Goal: Task Accomplishment & Management: Manage account settings

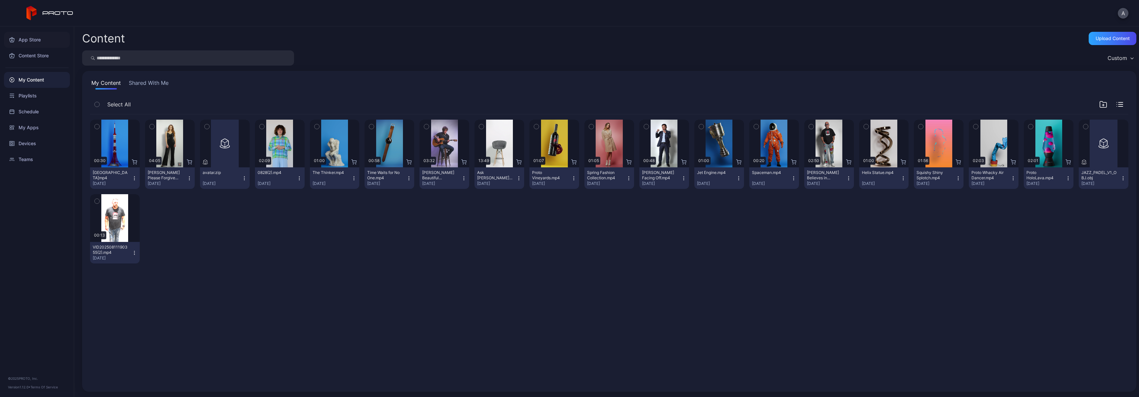
click at [33, 39] on div "App Store" at bounding box center [37, 40] width 66 height 16
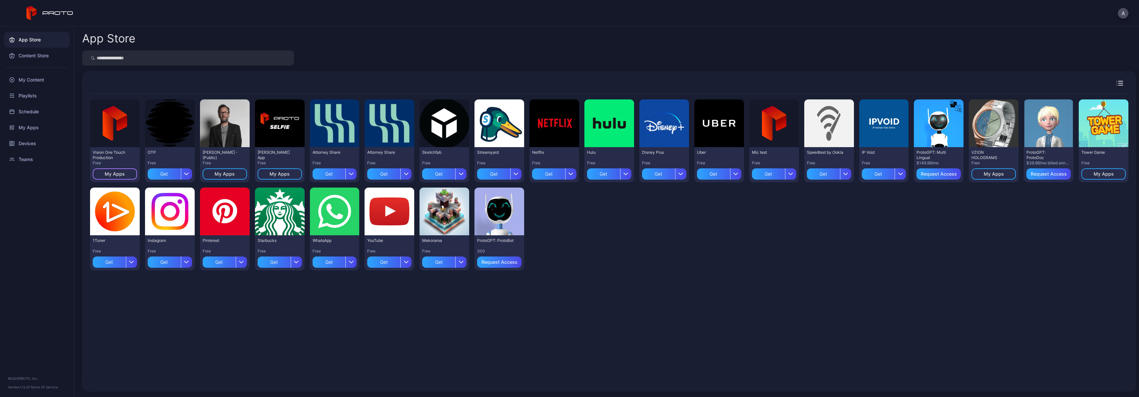
click at [121, 175] on div "My Apps" at bounding box center [115, 173] width 20 height 5
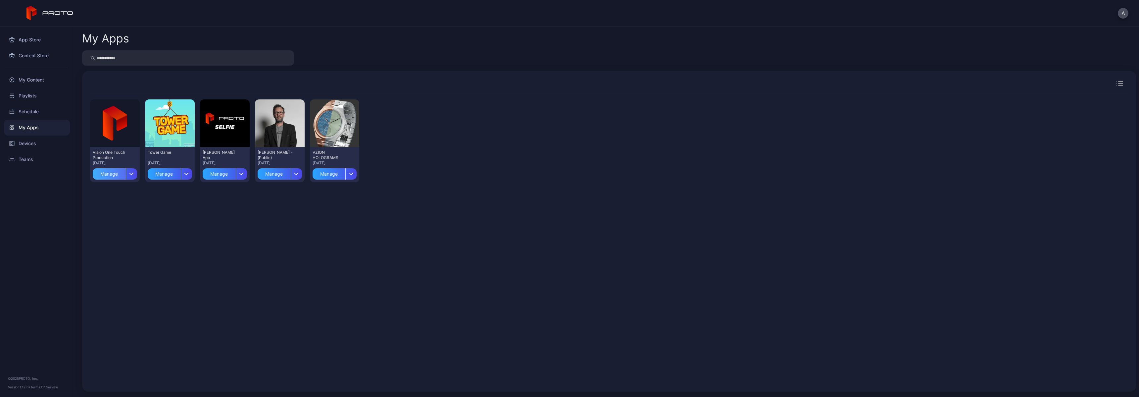
click at [118, 173] on div "Manage" at bounding box center [109, 173] width 33 height 11
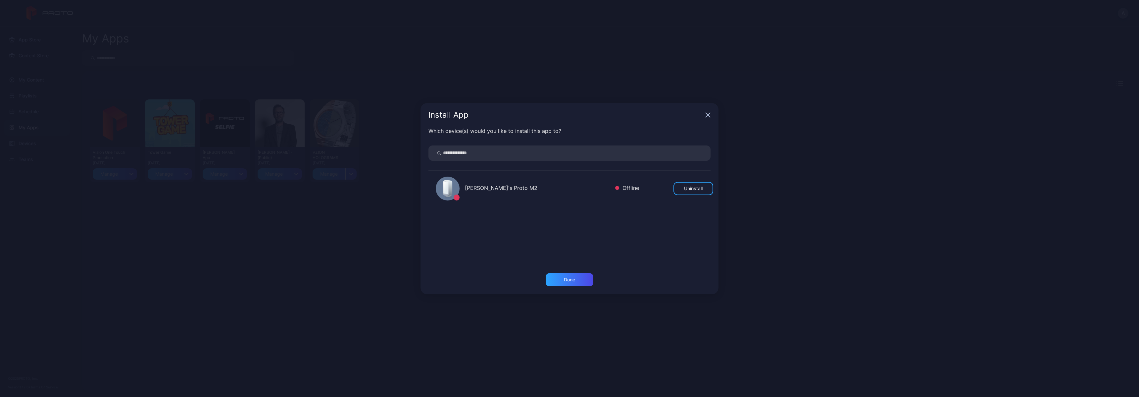
click at [706, 116] on icon "button" at bounding box center [708, 115] width 4 height 4
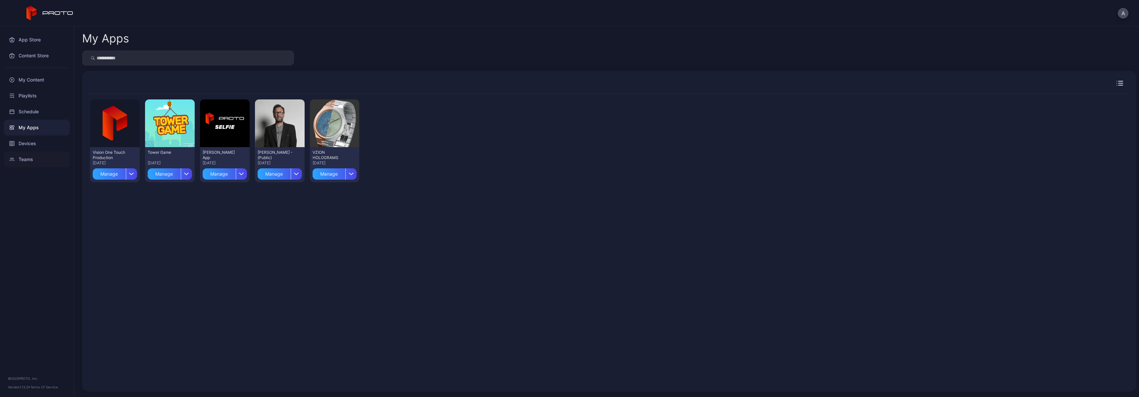
click at [21, 159] on div "Teams" at bounding box center [37, 159] width 66 height 16
